Goal: Check status: Check status

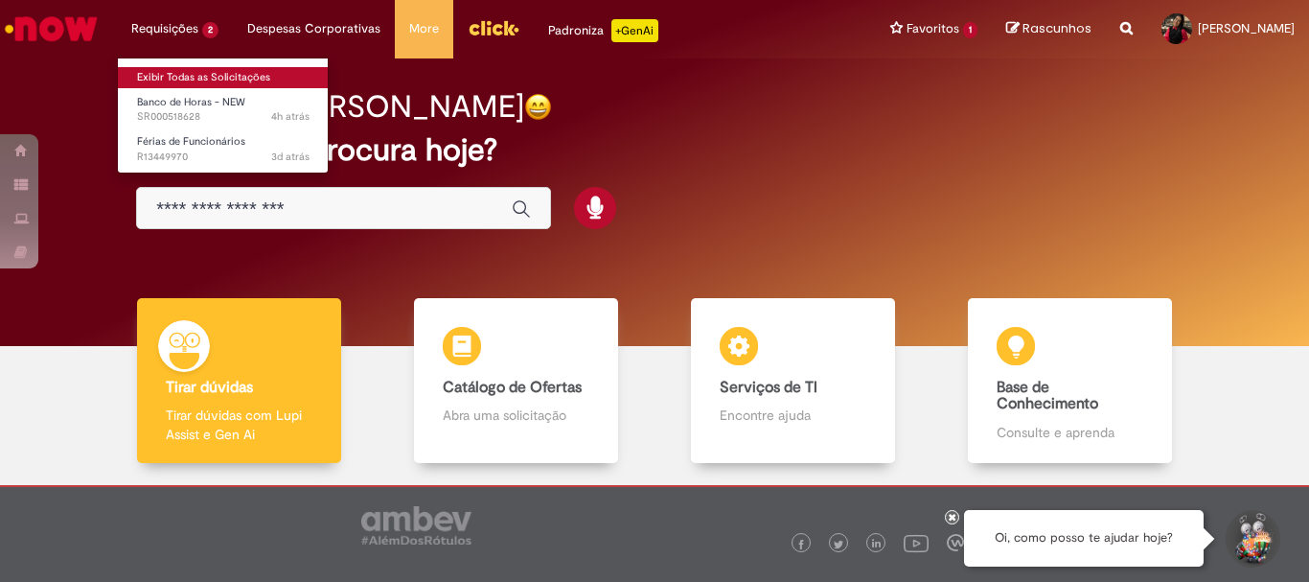
click at [213, 77] on link "Exibir Todas as Solicitações" at bounding box center [223, 77] width 211 height 21
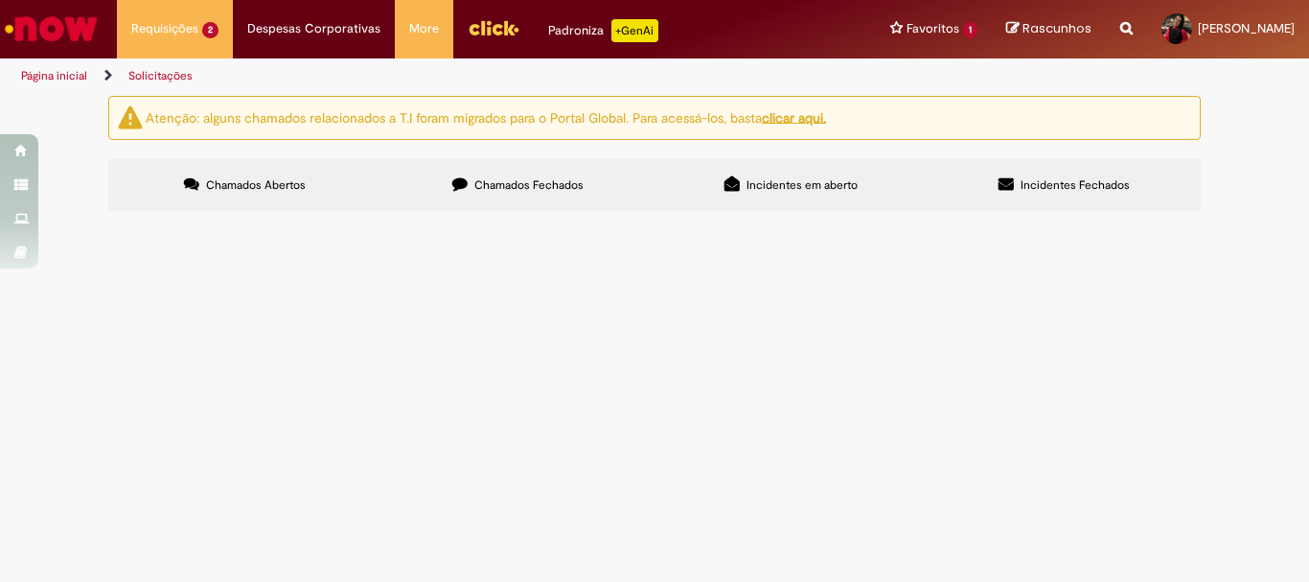
click at [0, 0] on button at bounding box center [0, 0] width 0 height 0
click at [0, 0] on span "Boa tarde, solicito por gentileza a criação da escala da aprendiz. Lembrando qu…" at bounding box center [0, 0] width 0 height 0
click at [0, 0] on span "Boa tarde, minhas férias estão aparecendo no click uma data e no FPW outra. E t…" at bounding box center [0, 0] width 0 height 0
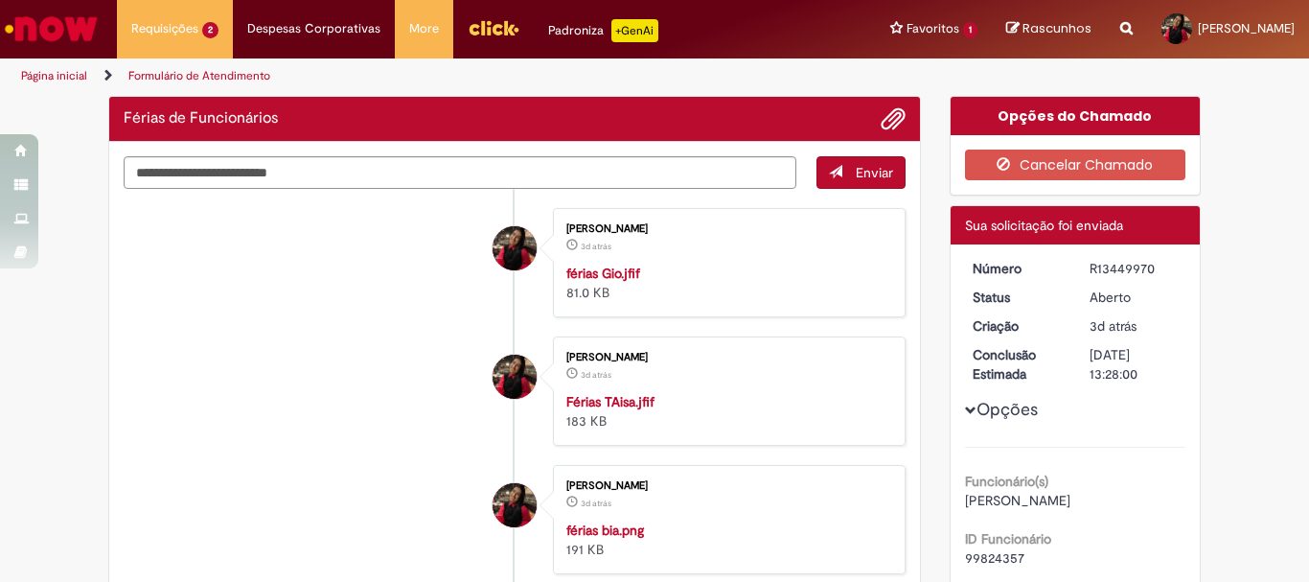
click at [477, 348] on ul "[PERSON_NAME] 3d atrás 3 dias atrás férias Gio.jfif 81.0 KB [PERSON_NAME] 3d at…" at bounding box center [515, 475] width 782 height 573
